Goal: Task Accomplishment & Management: Use online tool/utility

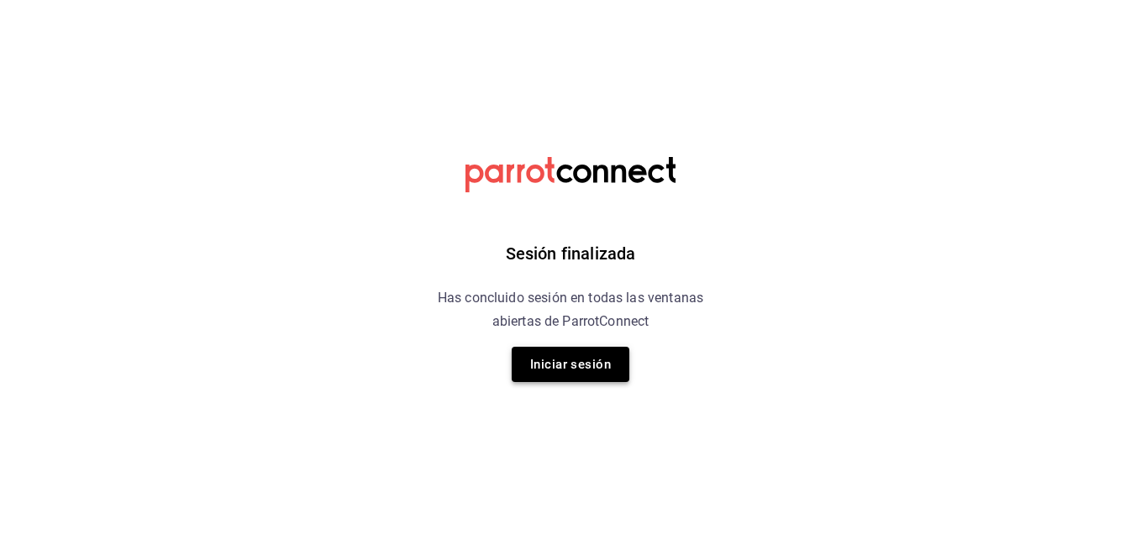
click at [554, 354] on button "Iniciar sesión" at bounding box center [571, 364] width 118 height 35
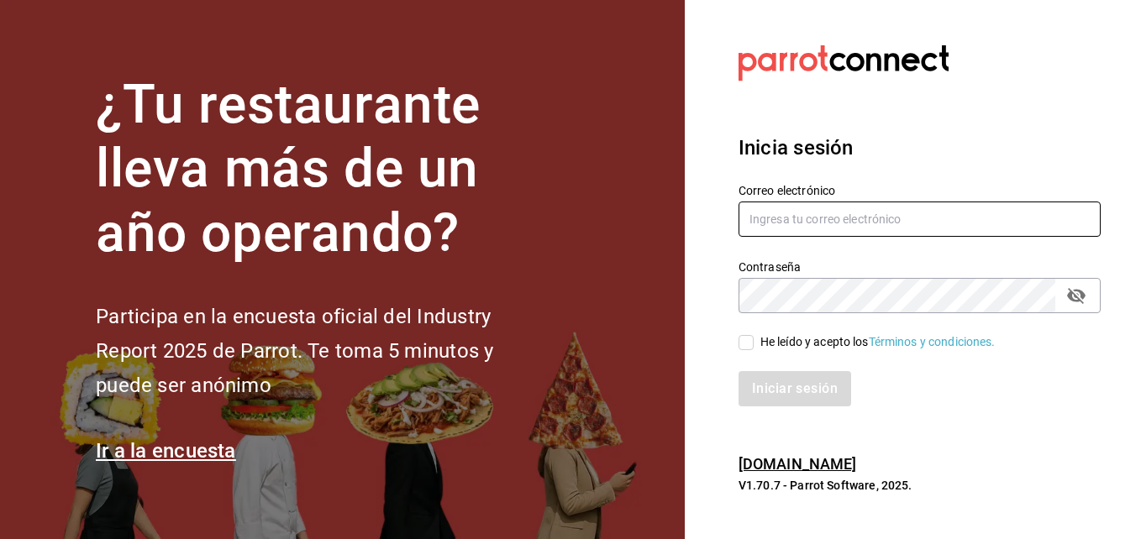
type input "[PERSON_NAME][EMAIL_ADDRESS][PERSON_NAME][DOMAIN_NAME]"
click at [743, 338] on input "He leído y acepto los Términos y condiciones." at bounding box center [745, 342] width 15 height 15
checkbox input "true"
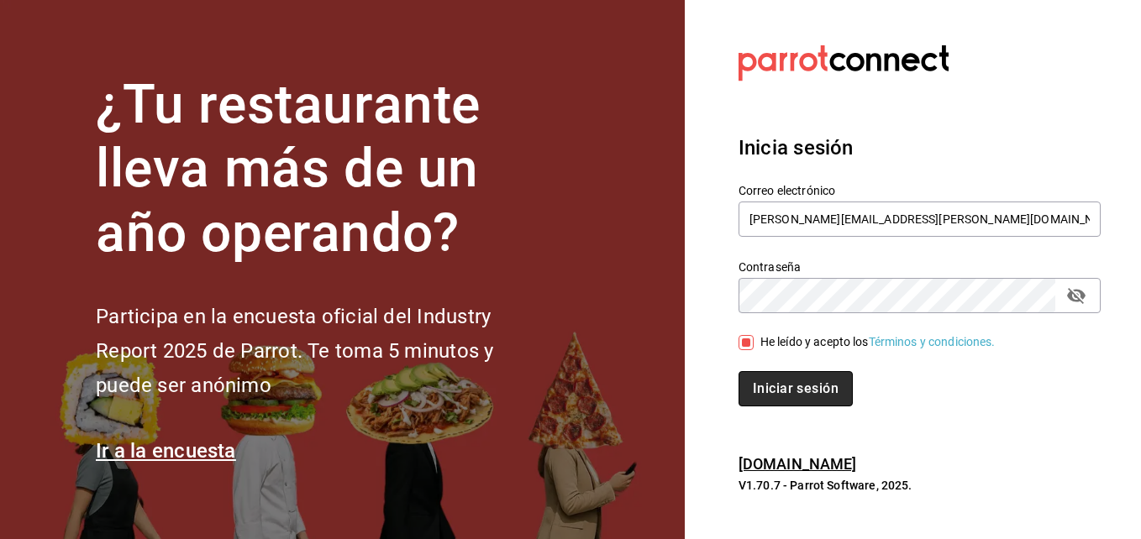
click at [783, 372] on button "Iniciar sesión" at bounding box center [795, 388] width 114 height 35
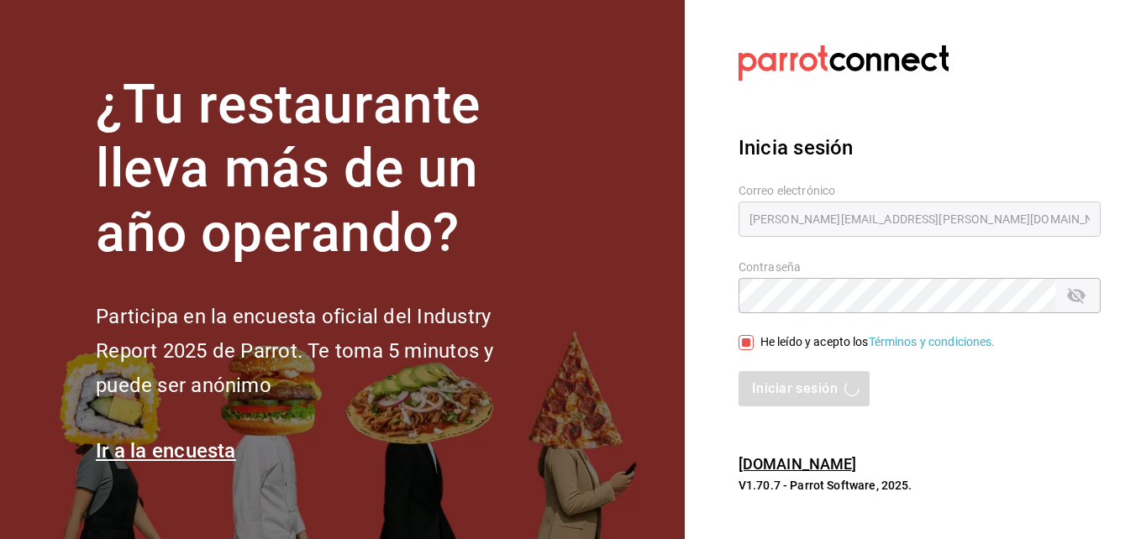
click at [798, 388] on div "Iniciar sesión" at bounding box center [919, 388] width 362 height 35
click at [942, 415] on div "Inicia sesión Correo electrónico jose.santamaria@costeno.com Contraseña Contras…" at bounding box center [919, 270] width 362 height 315
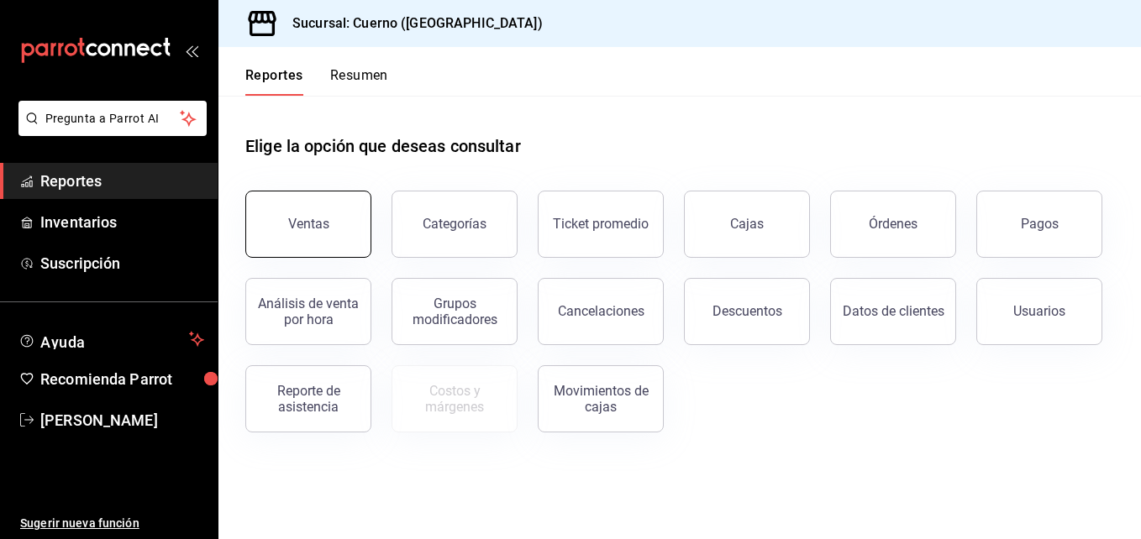
click at [332, 214] on button "Ventas" at bounding box center [308, 224] width 126 height 67
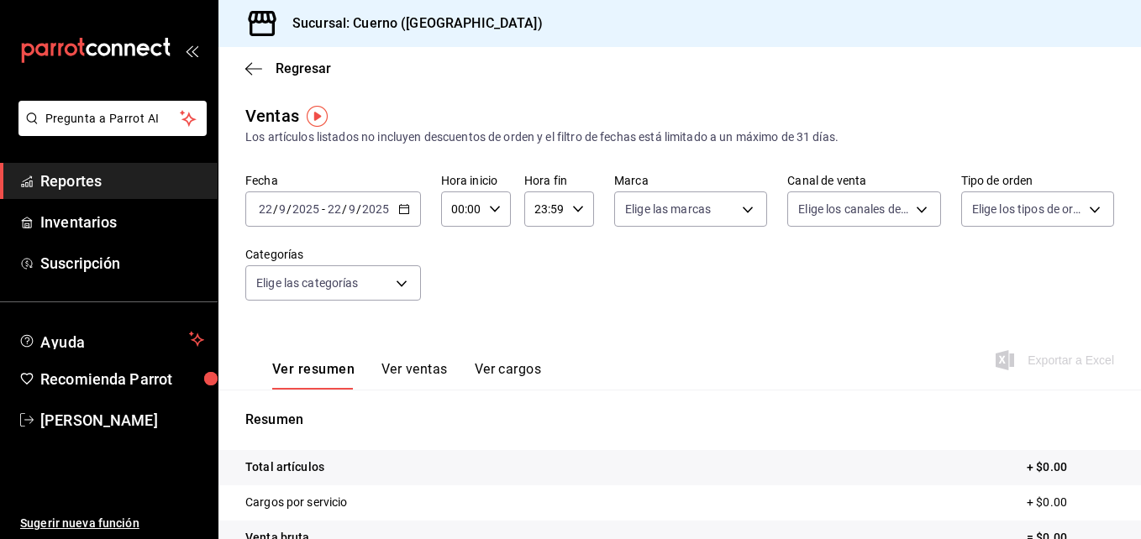
click at [405, 211] on icon "button" at bounding box center [404, 209] width 12 height 12
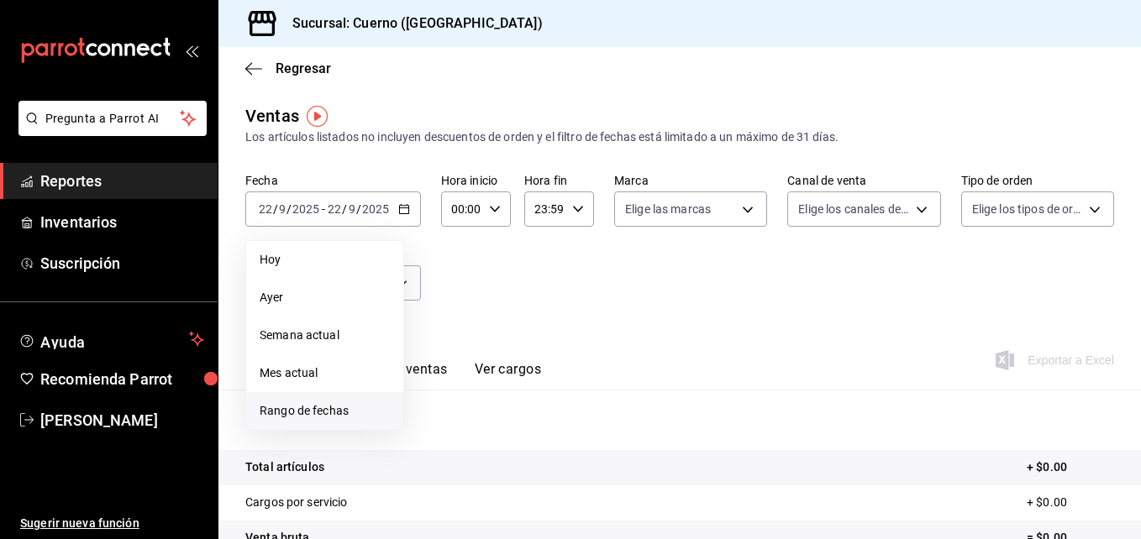
click at [319, 402] on li "Rango de fechas" at bounding box center [324, 411] width 157 height 38
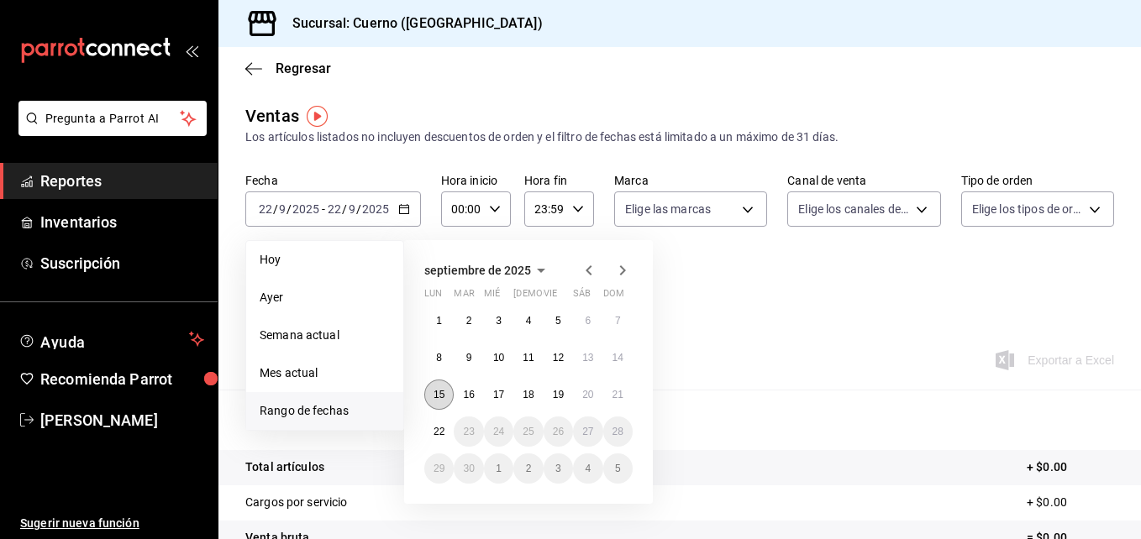
click at [444, 385] on button "15" at bounding box center [438, 395] width 29 height 30
click at [441, 441] on button "22" at bounding box center [438, 432] width 29 height 30
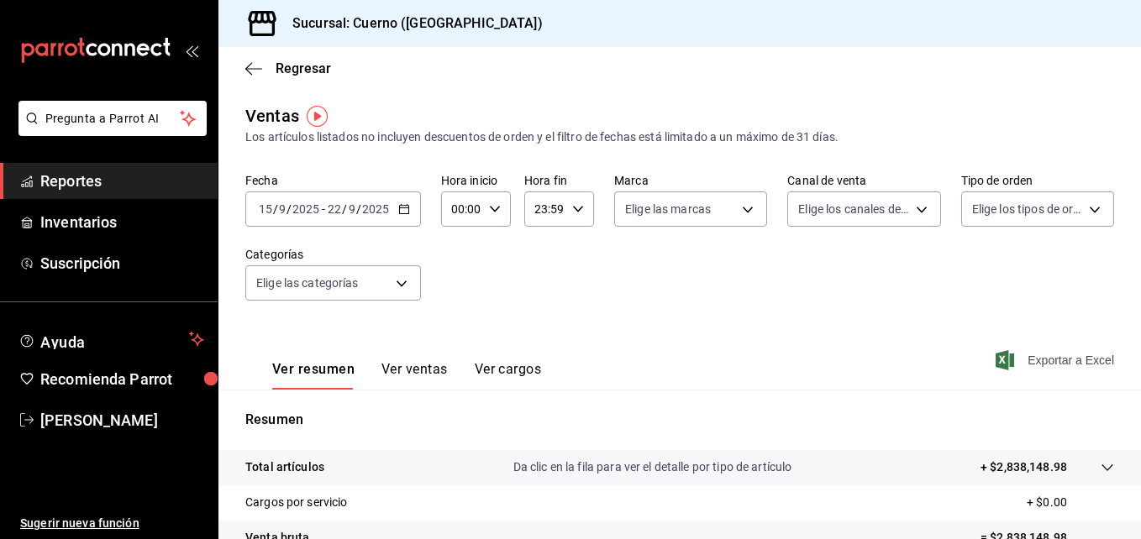
click at [1007, 360] on span "Exportar a Excel" at bounding box center [1056, 360] width 115 height 20
